Goal: Information Seeking & Learning: Learn about a topic

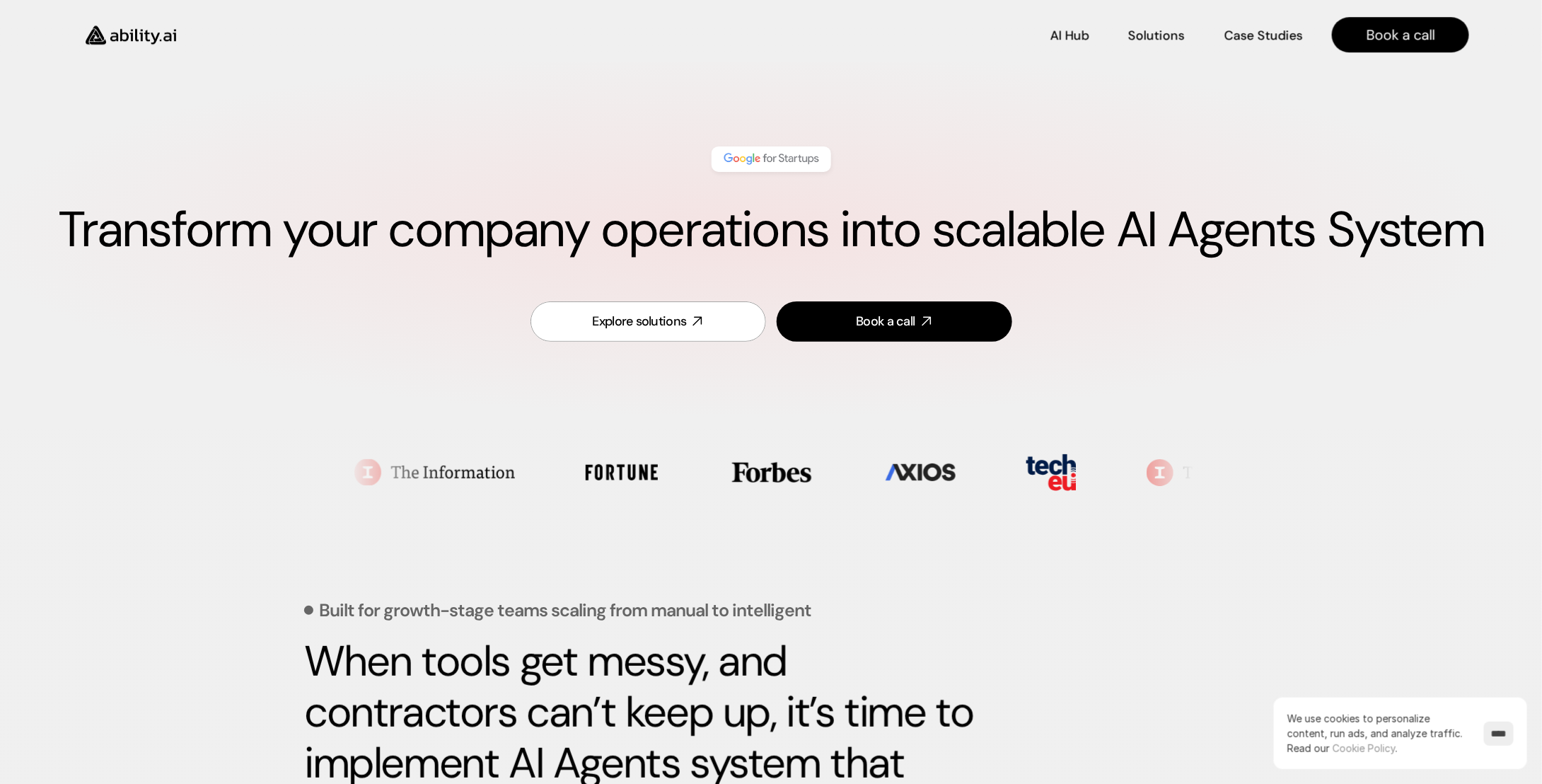
drag, startPoint x: 566, startPoint y: 115, endPoint x: 525, endPoint y: 8, distance: 114.6
click at [806, 236] on h1 "Transform your company operations into scalable AI Agents System" at bounding box center [771, 229] width 1429 height 59
copy h1 "Transform your company operations into scalable AI Agents System"
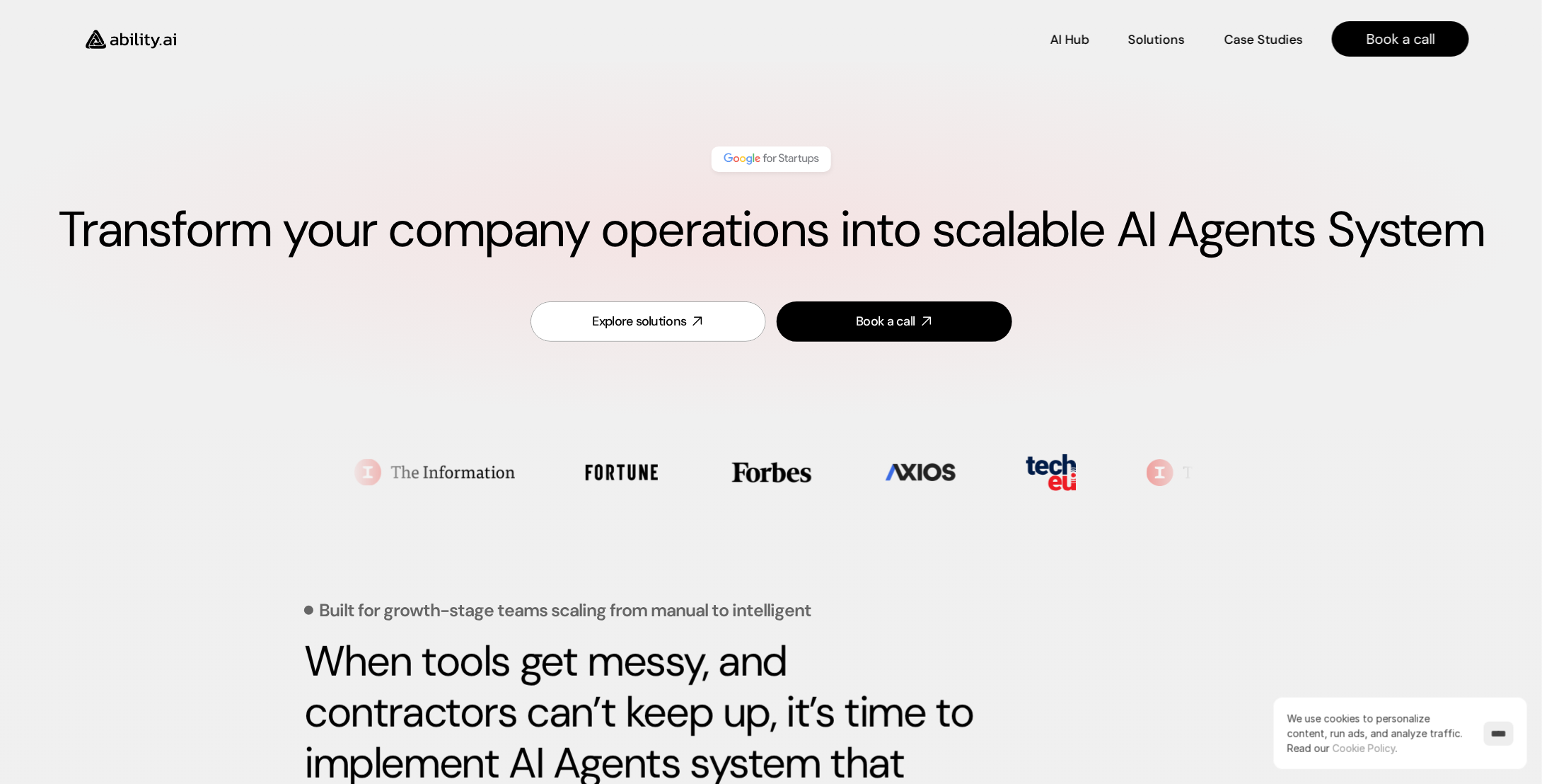
click at [341, 223] on h1 "Transform your company operations into scalable AI Agents System" at bounding box center [771, 229] width 1429 height 59
click at [416, 224] on h1 "Transform your company operations into scalable AI Agents System" at bounding box center [771, 229] width 1429 height 59
copy h1 "Transform your company operations into scalable AI Agents System"
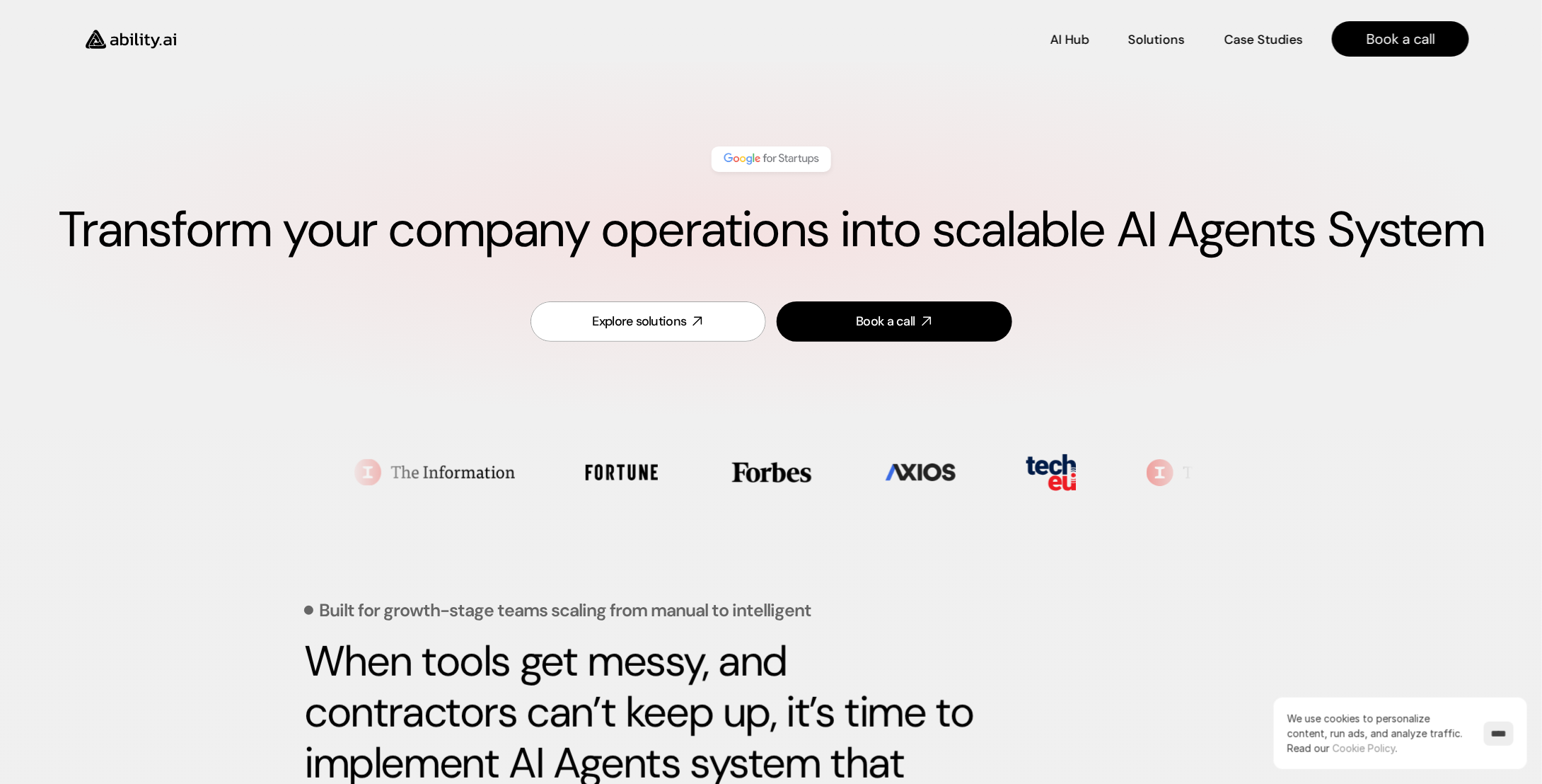
click at [692, 222] on h1 "Transform your company operations into scalable AI Agents System" at bounding box center [771, 229] width 1429 height 59
drag, startPoint x: 1129, startPoint y: 239, endPoint x: 1321, endPoint y: 242, distance: 192.0
click at [1321, 242] on h1 "Transform your company operations into scalable AI Agents System" at bounding box center [771, 229] width 1429 height 59
copy h1 "AI Agents"
click at [628, 103] on div "Transform your company operations into scalable AI Agents System Explore soluti…" at bounding box center [771, 245] width 1542 height 368
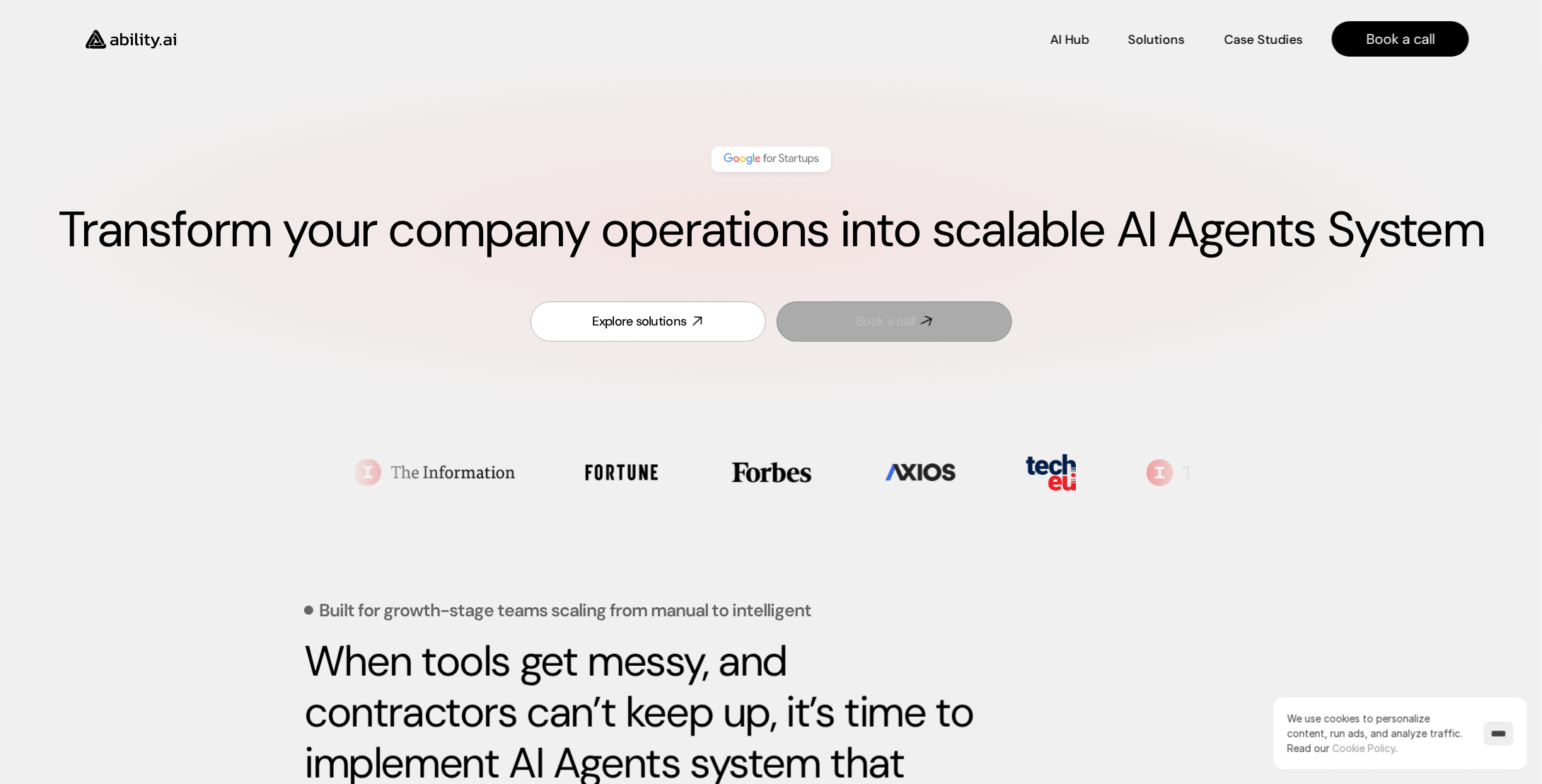
click at [843, 327] on link "Book a call" at bounding box center [895, 321] width 236 height 40
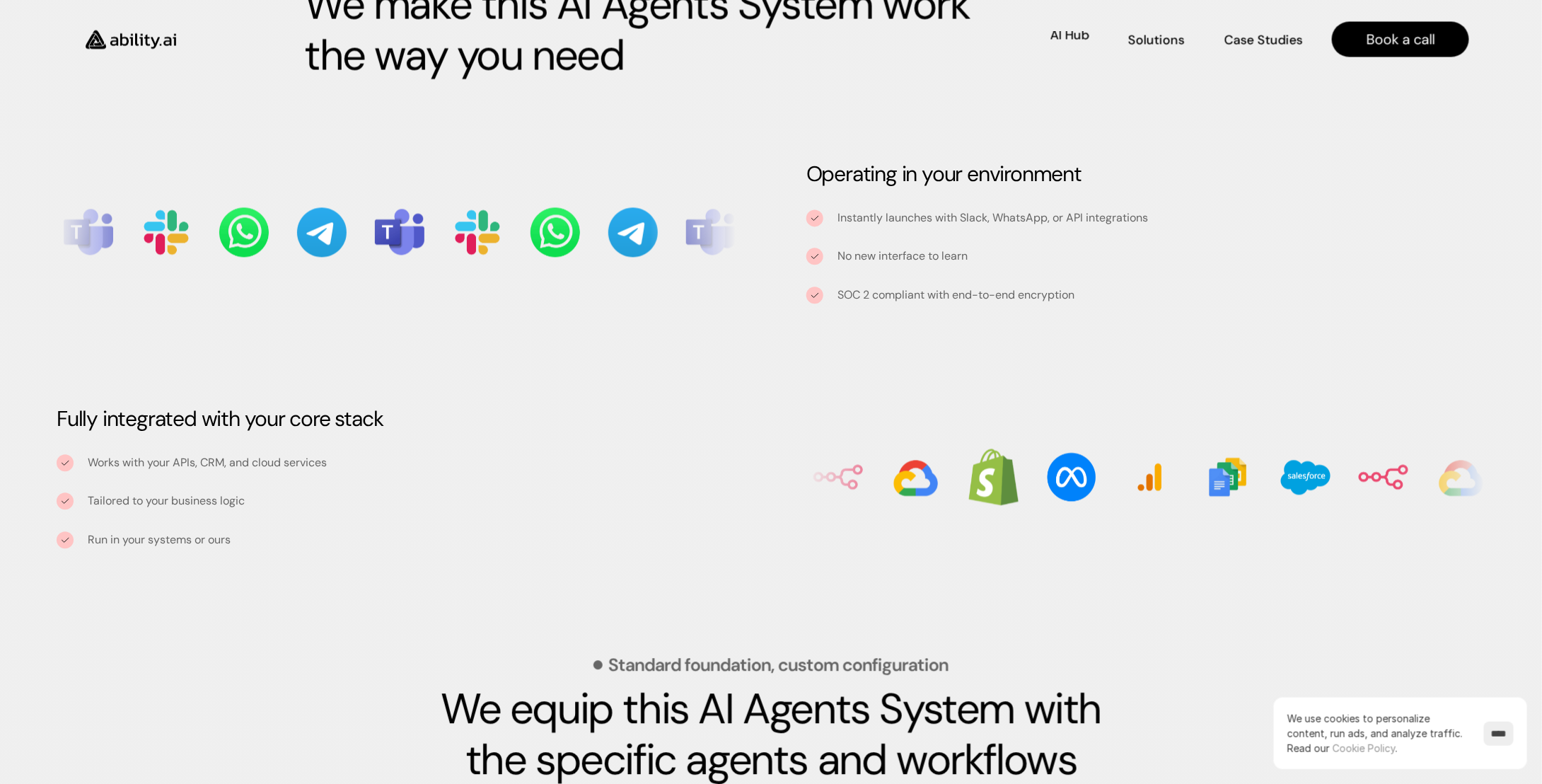
scroll to position [1447, 0]
click at [1065, 43] on p "AI Hub" at bounding box center [1070, 38] width 38 height 17
click at [1254, 50] on link "Case Studies Case Studies" at bounding box center [1264, 39] width 78 height 24
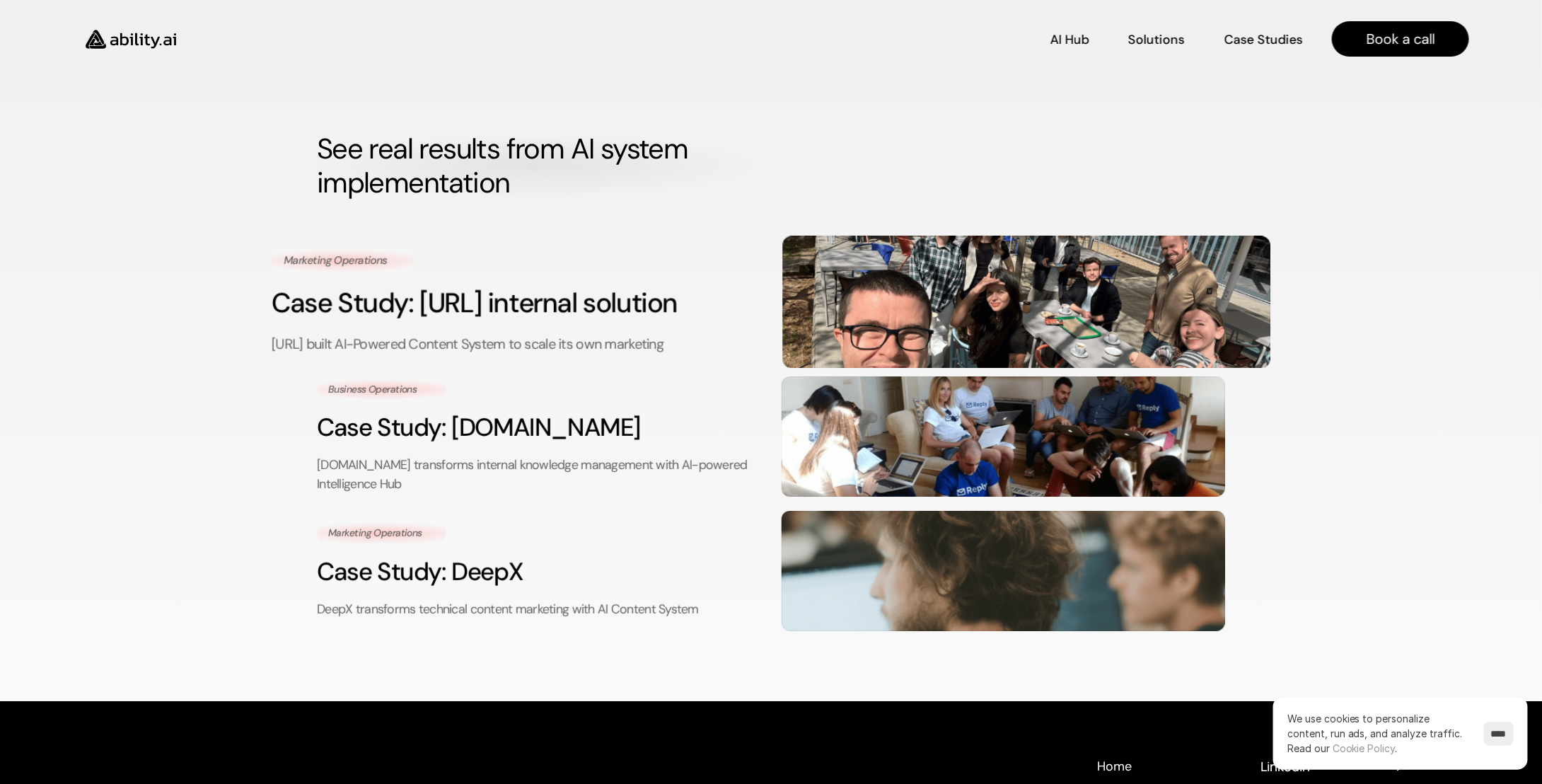
click at [467, 295] on h3 "Case Study: [URL] internal solution" at bounding box center [516, 303] width 488 height 38
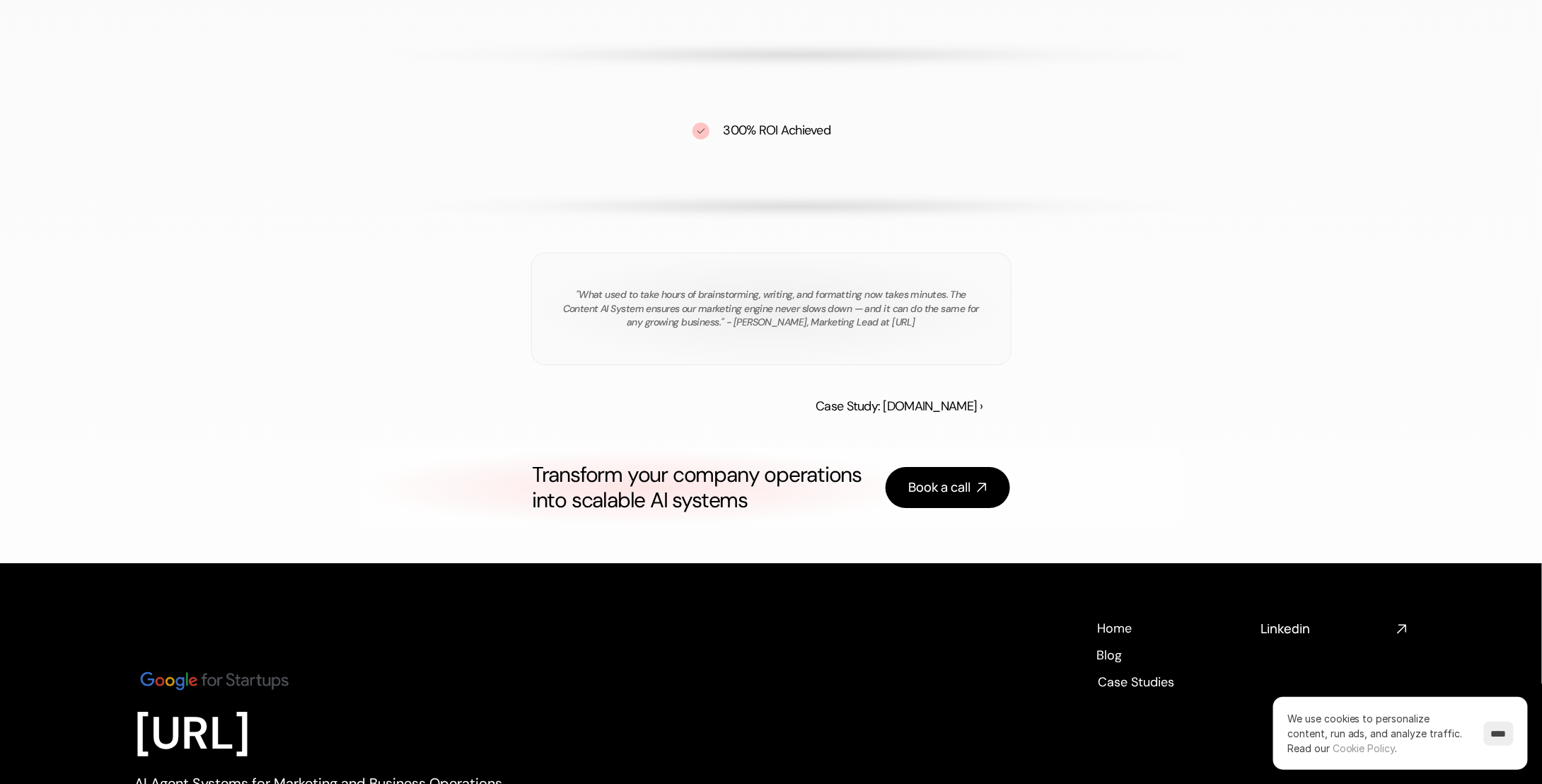
scroll to position [2378, 0]
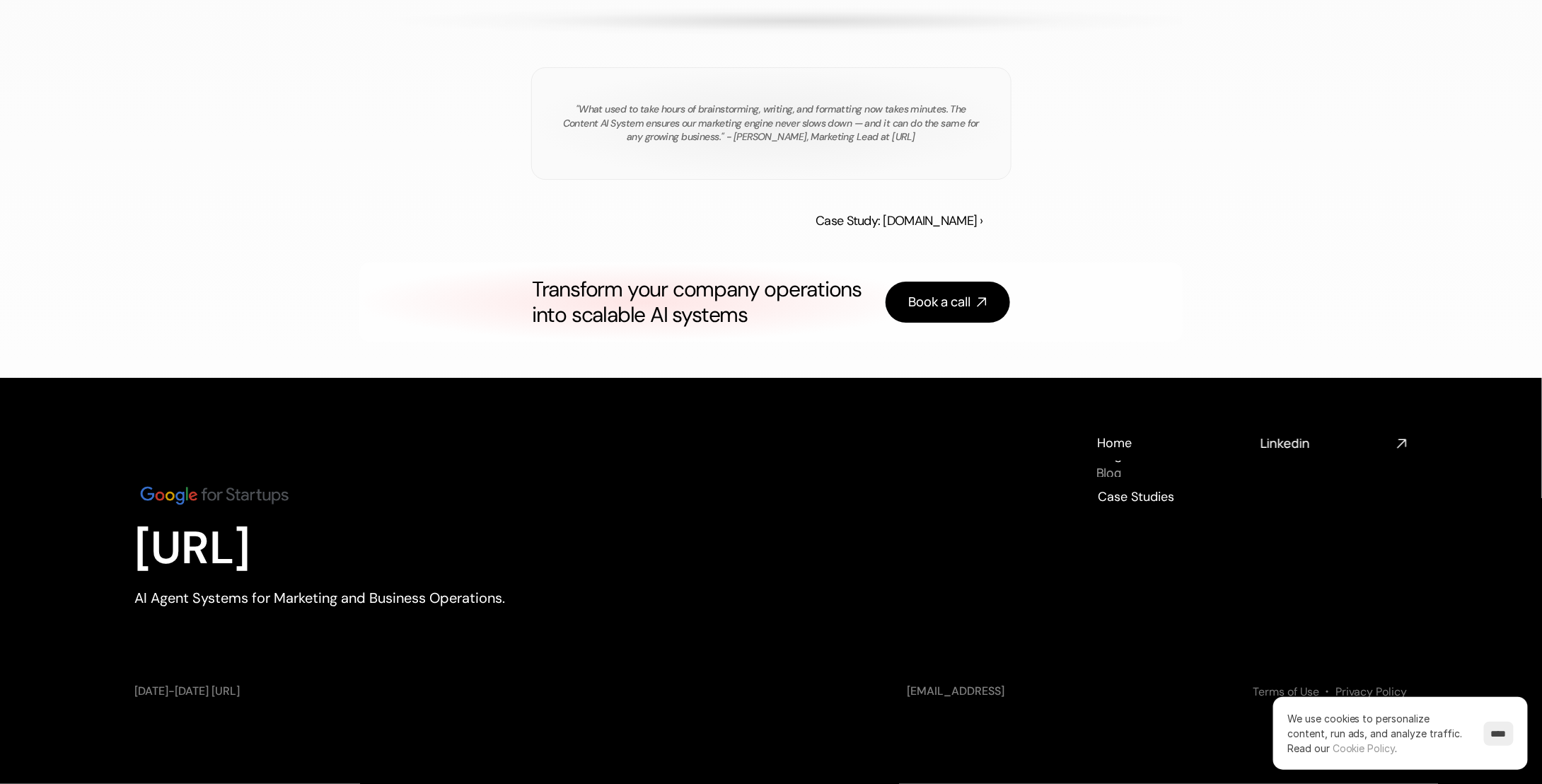
click at [1118, 504] on div "[URL] AI Agent Systems for Marketing and Business Operations. Home Home Blog Bl…" at bounding box center [771, 545] width 1273 height 220
click at [1120, 501] on h4 "Case Studies" at bounding box center [1134, 496] width 77 height 17
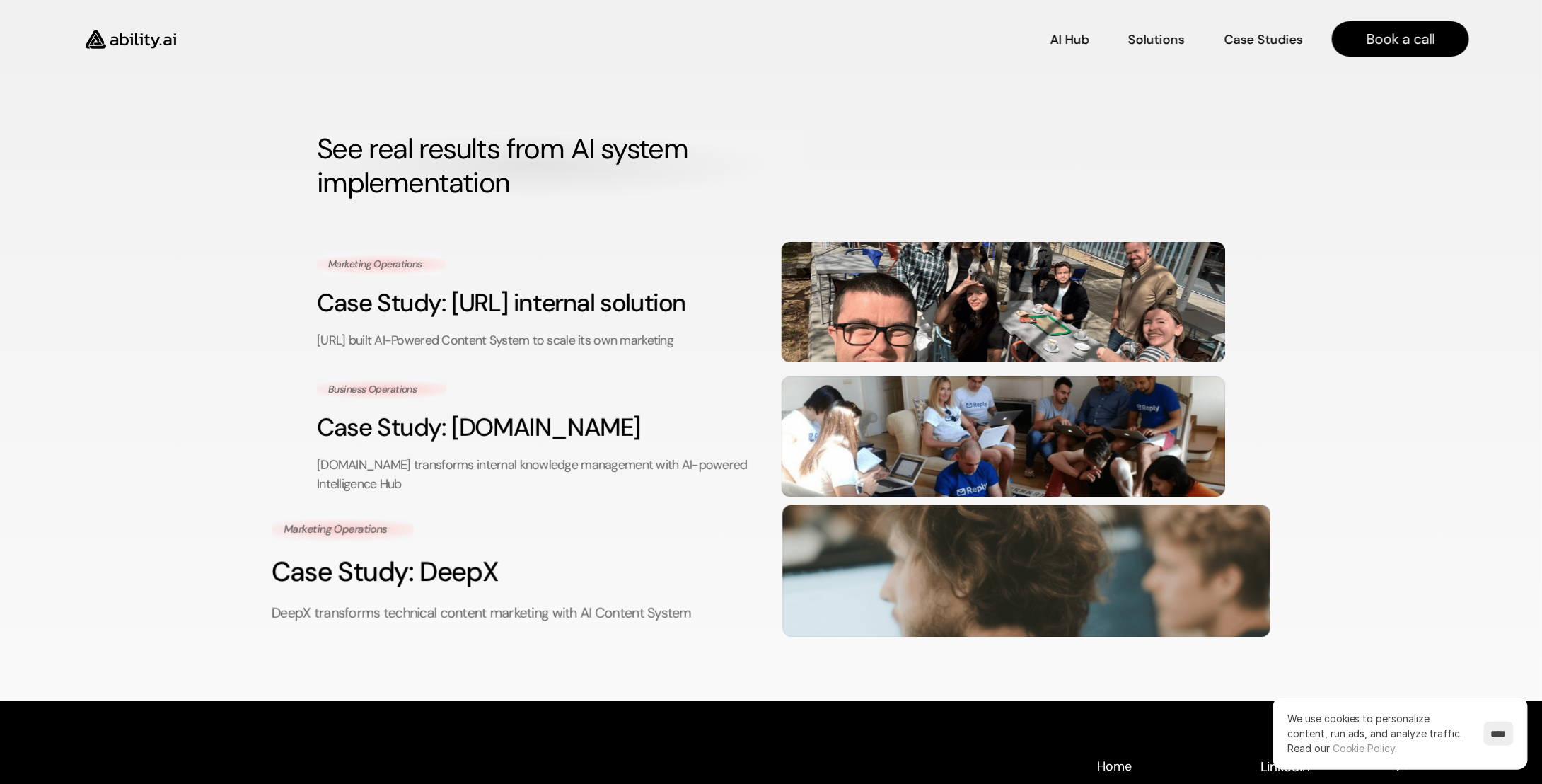
click at [574, 564] on h3 "Case Study: DeepX" at bounding box center [516, 571] width 488 height 38
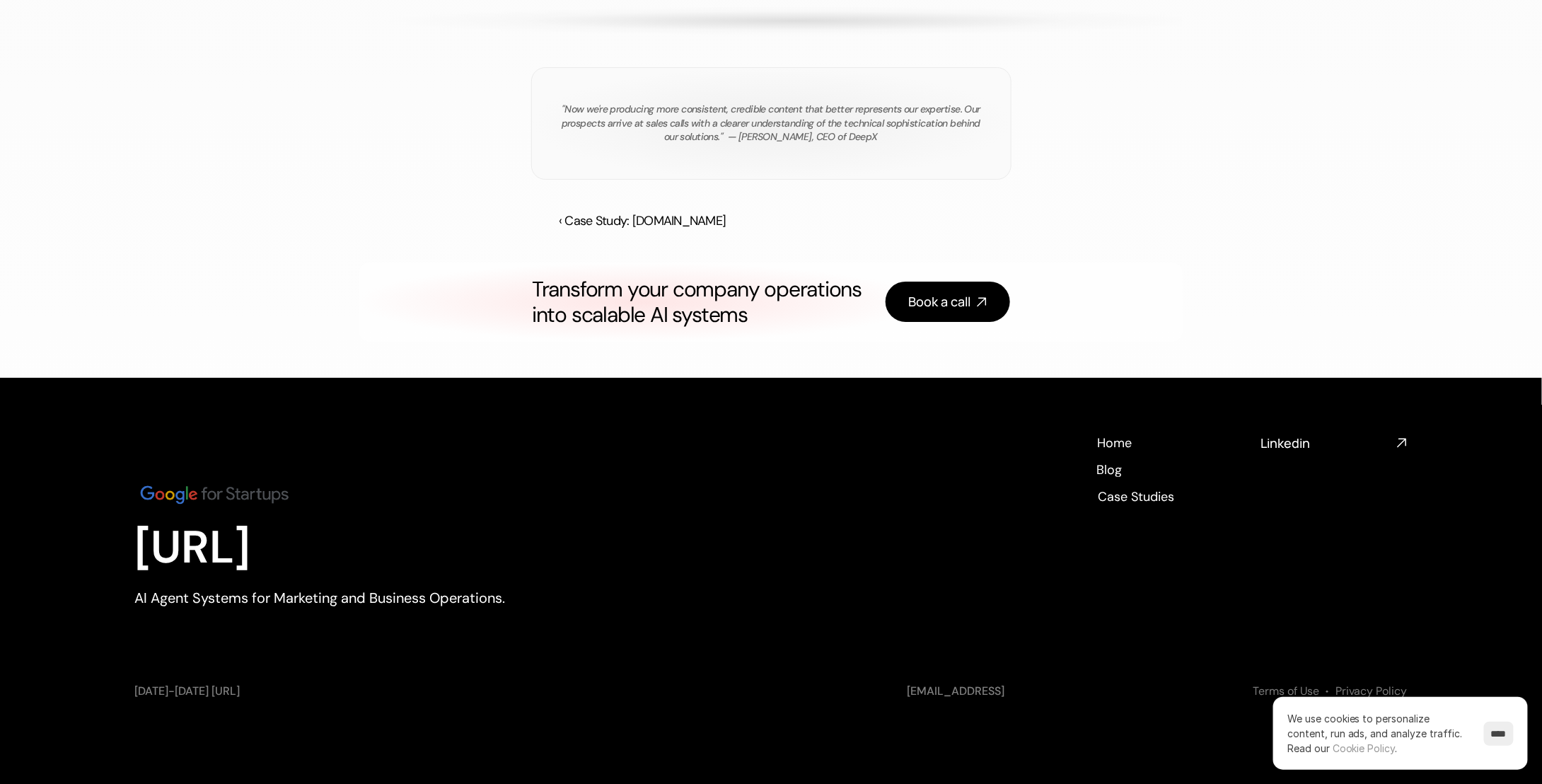
scroll to position [2747, 0]
click at [1118, 466] on h4 "Blog" at bounding box center [1109, 468] width 25 height 17
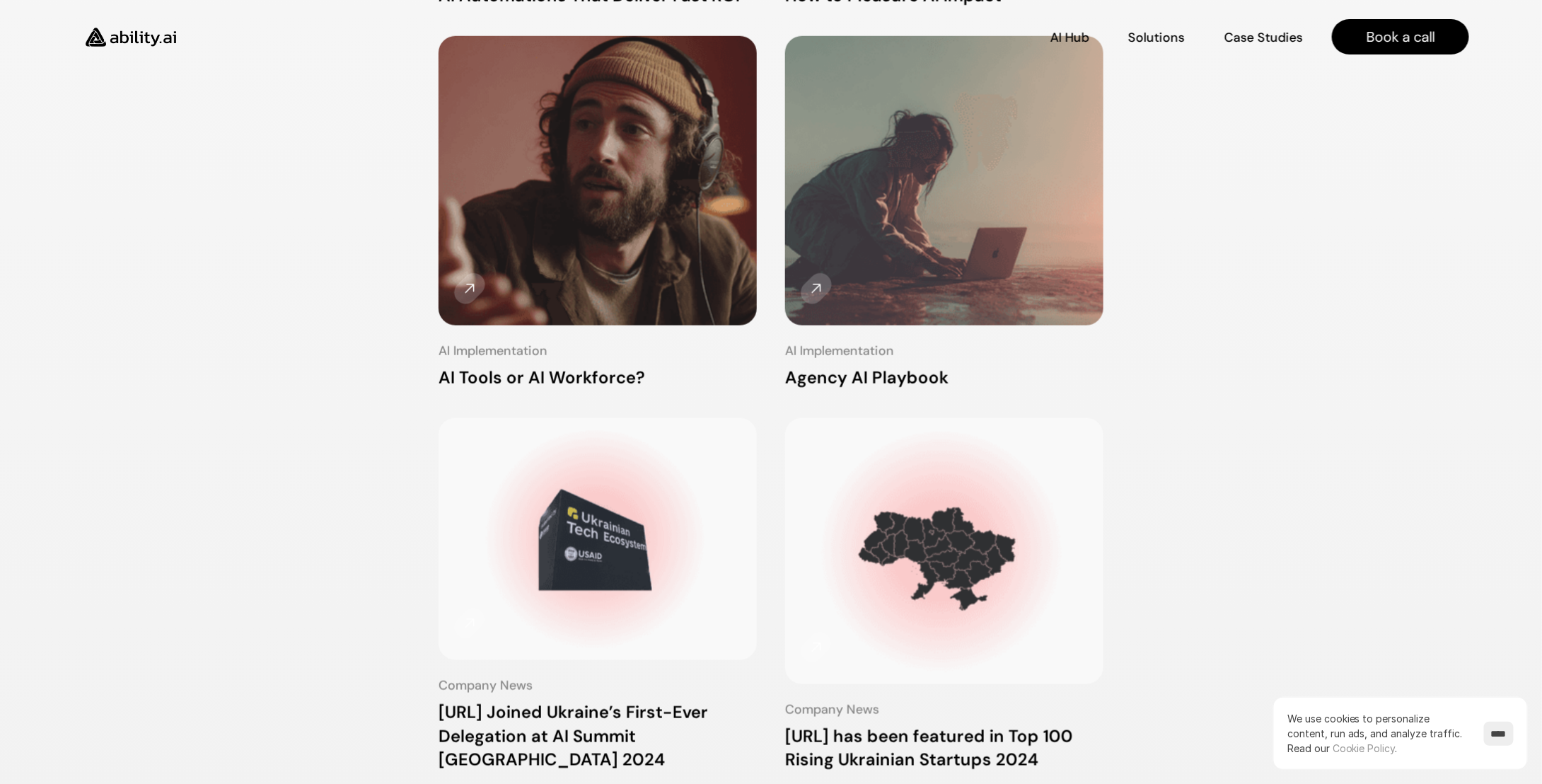
scroll to position [496, 0]
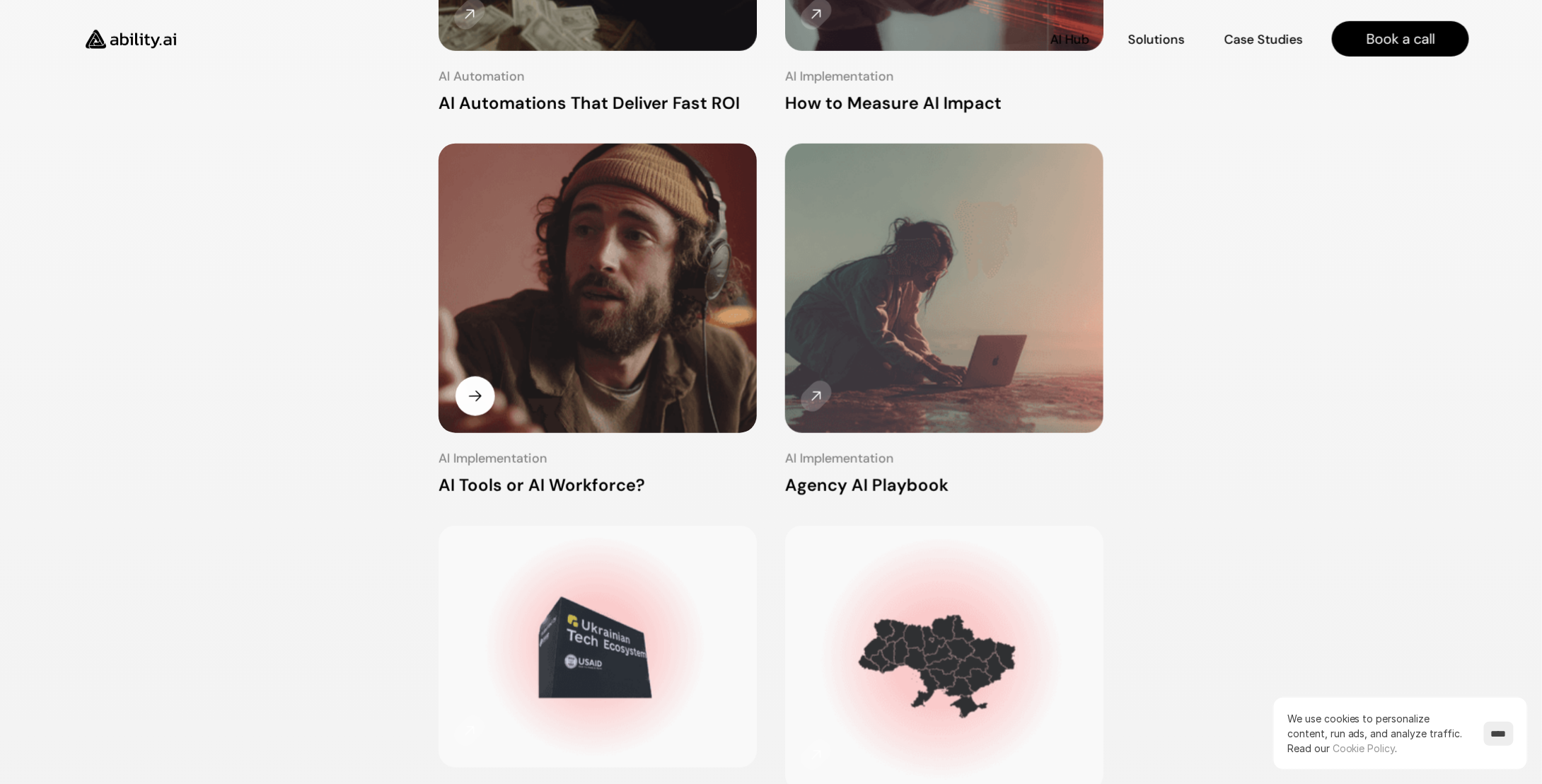
click at [469, 310] on img at bounding box center [598, 290] width 337 height 307
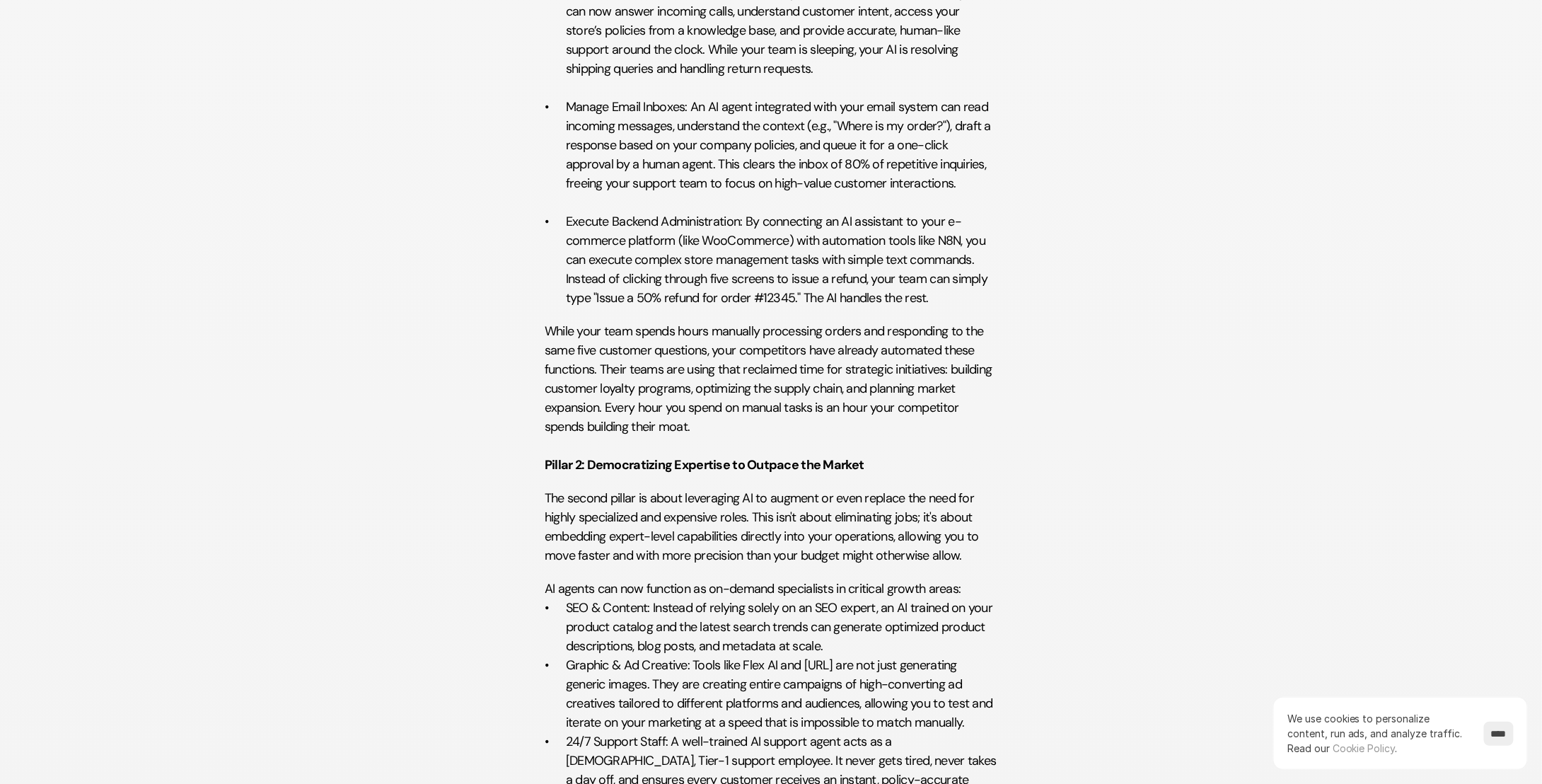
scroll to position [1769, 0]
